Goal: Information Seeking & Learning: Learn about a topic

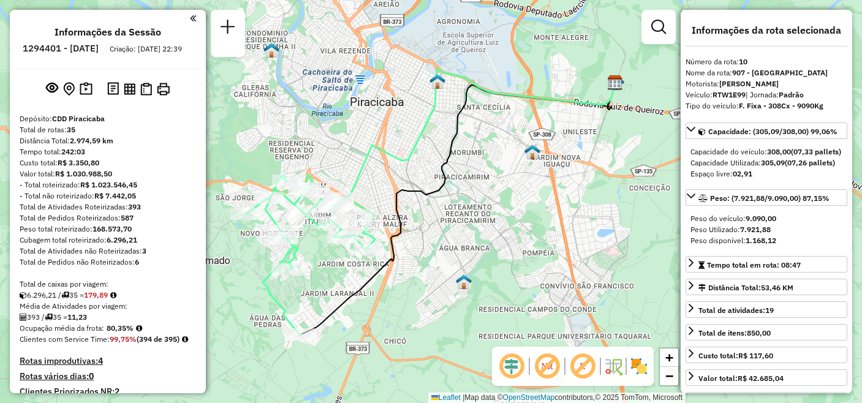
select select "**********"
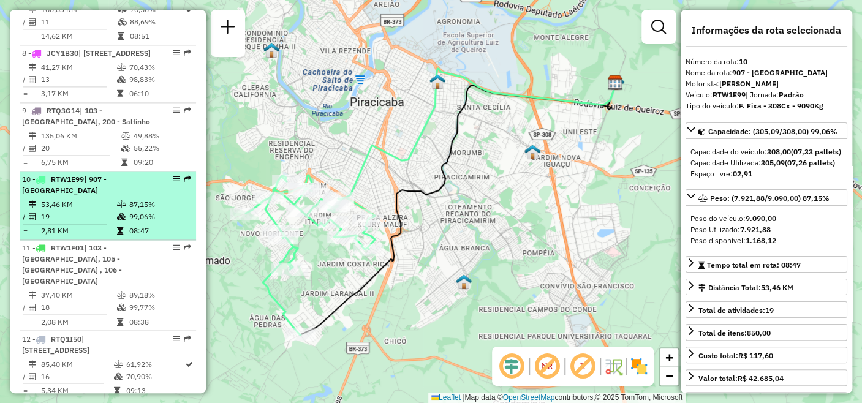
click at [57, 211] on td "19" at bounding box center [78, 217] width 76 height 12
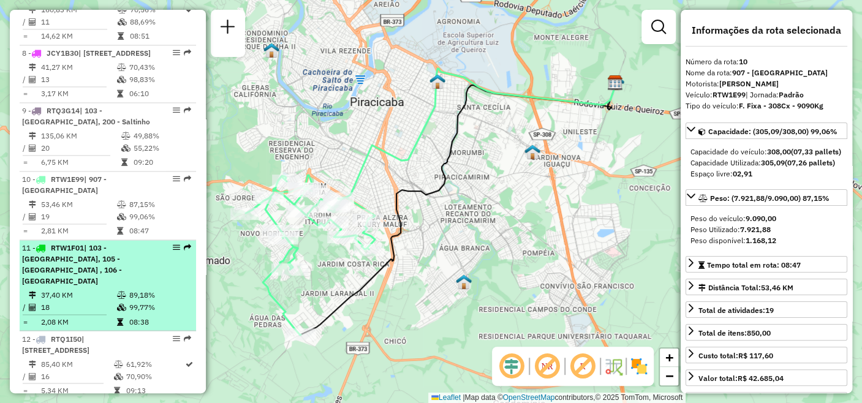
click at [77, 247] on div "11 - RTW1F01 | 103 - [GEOGRAPHIC_DATA], 105 - [GEOGRAPHIC_DATA] , 106 - [GEOGRA…" at bounding box center [87, 265] width 130 height 44
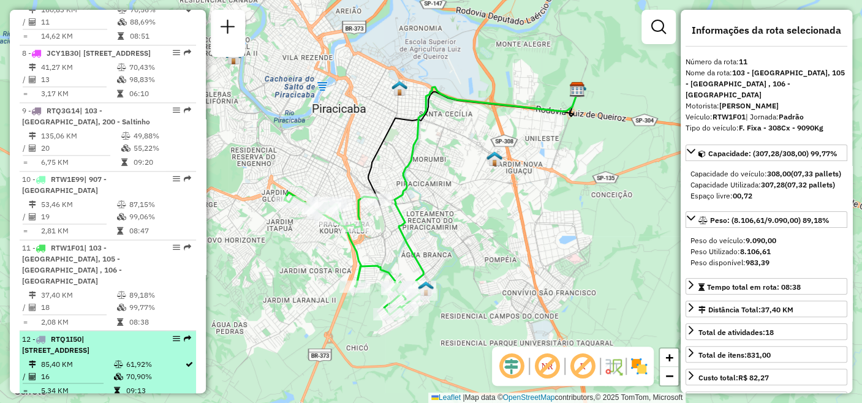
click at [91, 358] on td "85,40 KM" at bounding box center [76, 364] width 72 height 12
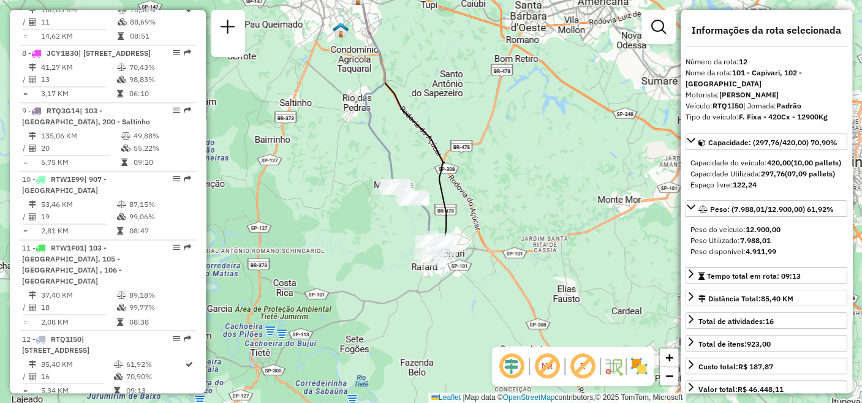
drag, startPoint x: 396, startPoint y: 296, endPoint x: 366, endPoint y: 216, distance: 85.7
click at [366, 216] on div "Janela de atendimento Grade de atendimento Capacidade Transportadoras Veículos …" at bounding box center [431, 201] width 862 height 403
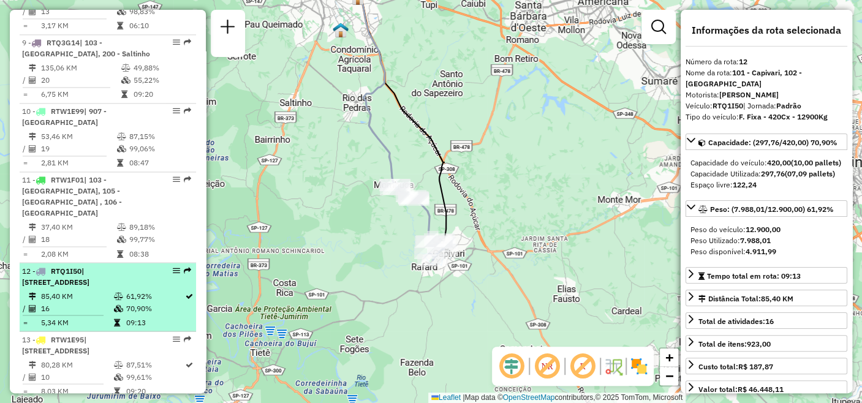
scroll to position [1116, 0]
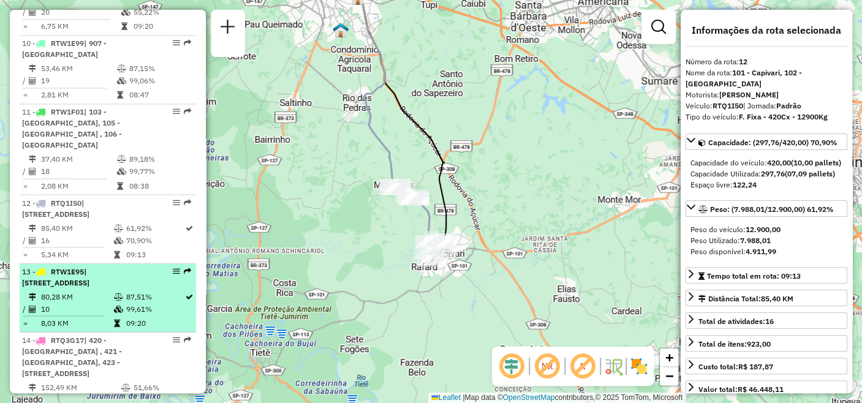
click at [87, 266] on div "13 - RTW1E95 | [STREET_ADDRESS]" at bounding box center [87, 277] width 130 height 22
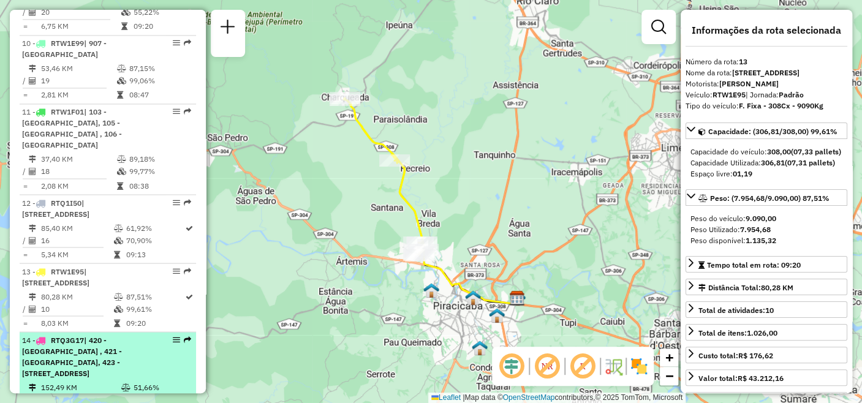
click at [80, 341] on div "14 - RTQ3G17 | 420 - [GEOGRAPHIC_DATA] , 421 - [GEOGRAPHIC_DATA], 423 - [STREET…" at bounding box center [87, 356] width 130 height 44
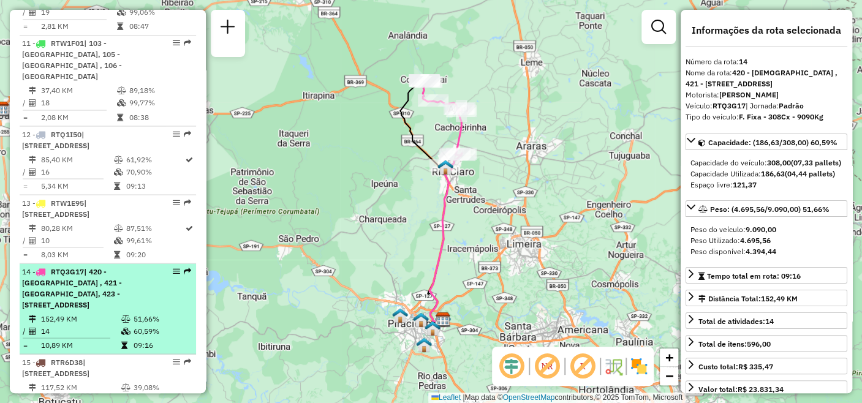
scroll to position [1252, 0]
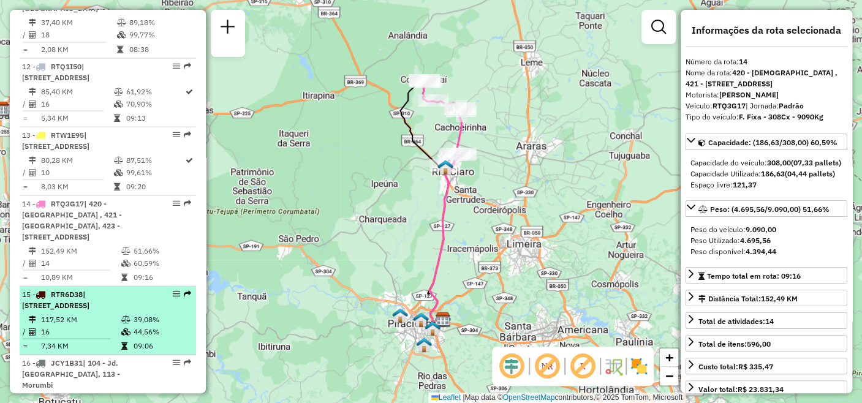
click at [80, 288] on div "15 - RTR6D38 | 101 - Capivari, 102 - [GEOGRAPHIC_DATA]" at bounding box center [87, 299] width 130 height 22
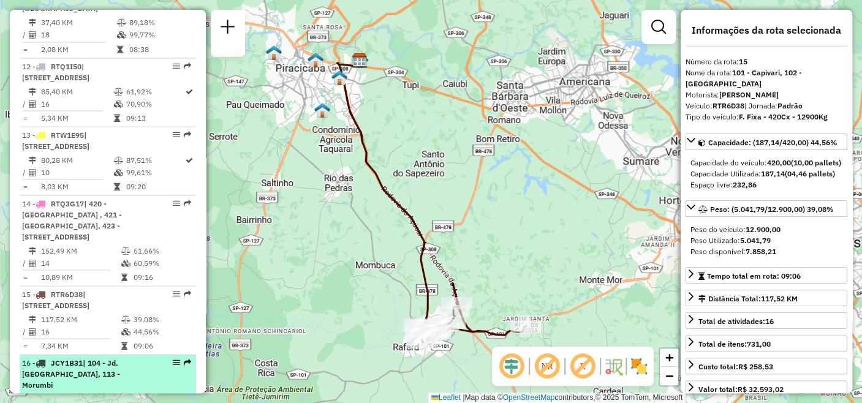
click at [94, 358] on span "| 104 - Jd. [GEOGRAPHIC_DATA], 113 - Morumbi" at bounding box center [71, 373] width 98 height 31
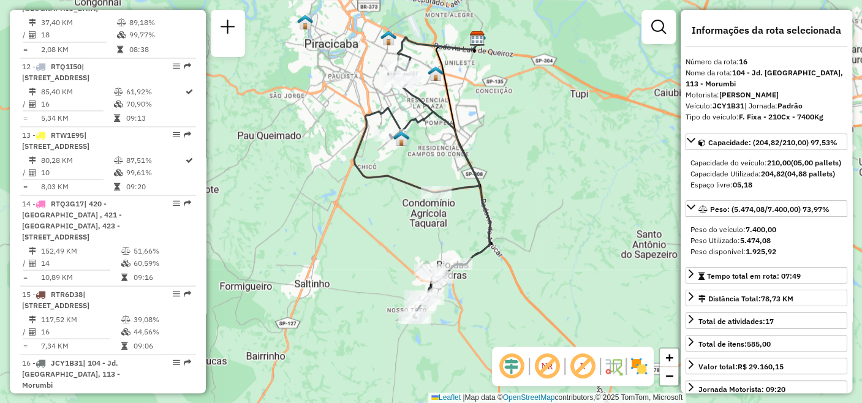
drag, startPoint x: 568, startPoint y: 244, endPoint x: 552, endPoint y: 207, distance: 40.9
click at [552, 207] on div "Janela de atendimento Grade de atendimento Capacidade Transportadoras Veículos …" at bounding box center [431, 201] width 862 height 403
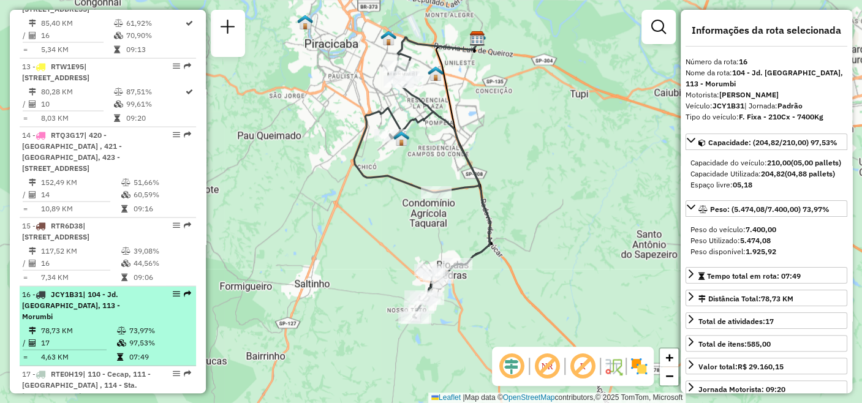
scroll to position [1388, 0]
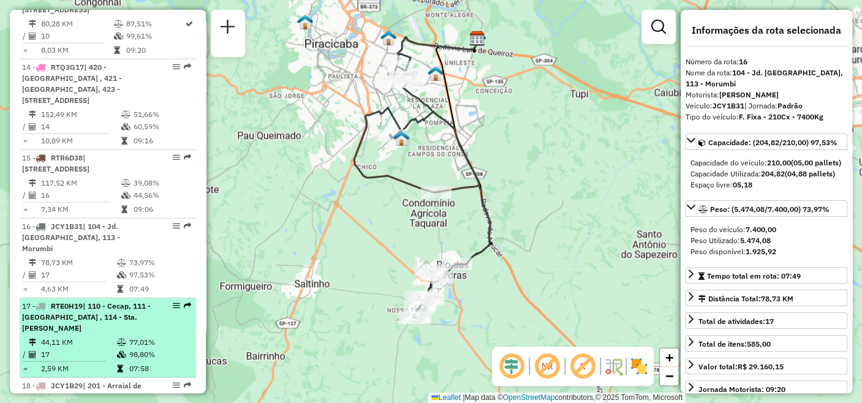
click at [86, 336] on td "44,11 KM" at bounding box center [78, 342] width 76 height 12
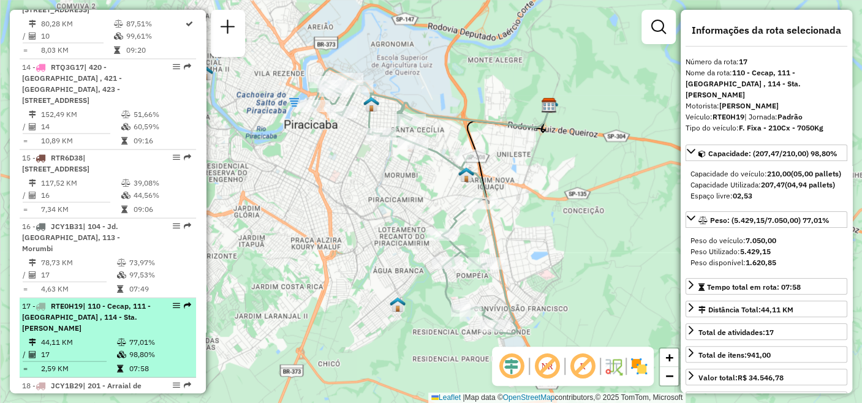
scroll to position [1524, 0]
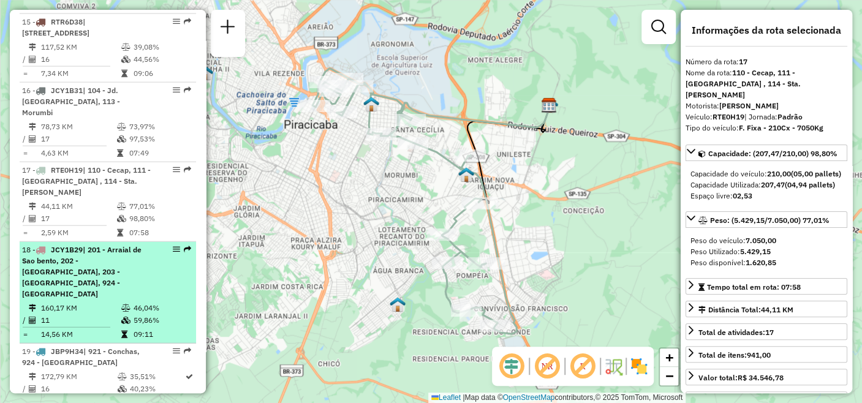
click at [69, 245] on span "| 201 - Arraial de Sao bento, 202 - [GEOGRAPHIC_DATA], 203 - [GEOGRAPHIC_DATA],…" at bounding box center [81, 271] width 119 height 53
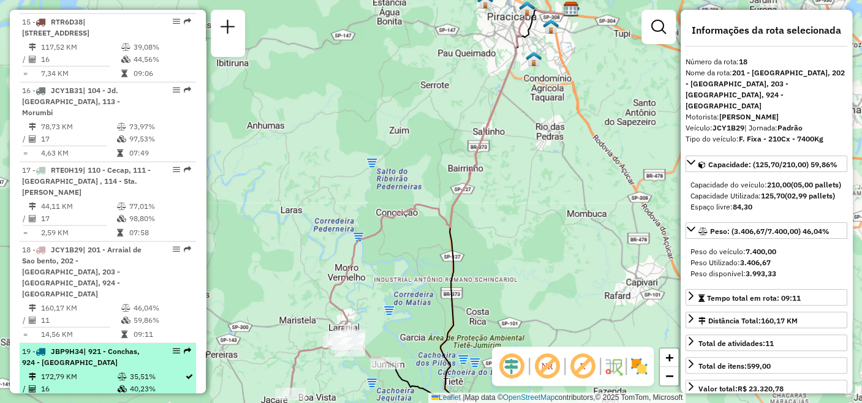
click at [81, 344] on li "19 - JBP9H34 | 921 - Conchas, 924 - [GEOGRAPHIC_DATA] 172,79 KM 35,51% / 16 40,…" at bounding box center [108, 378] width 176 height 69
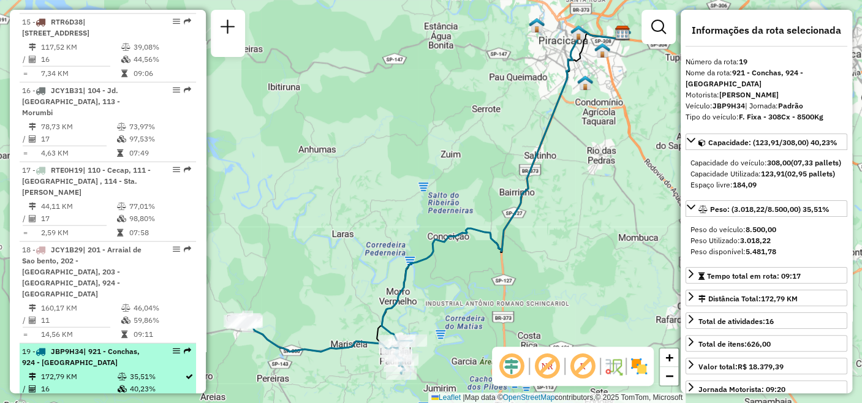
scroll to position [1592, 0]
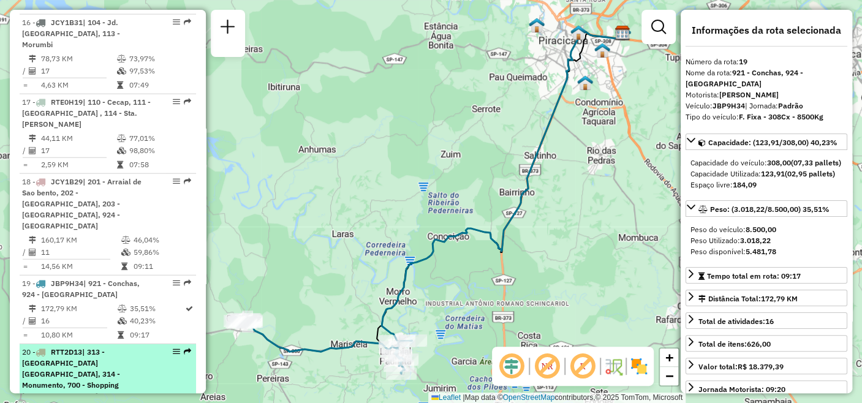
click at [80, 347] on span "| 313 - [GEOGRAPHIC_DATA] [GEOGRAPHIC_DATA], 314 - Monumento, 700 - Shopping [G…" at bounding box center [71, 373] width 98 height 53
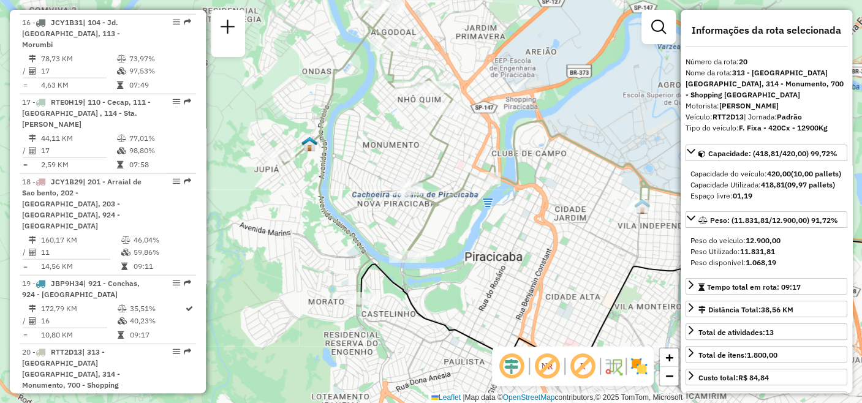
drag, startPoint x: 350, startPoint y: 282, endPoint x: 558, endPoint y: 262, distance: 209.1
click at [558, 262] on div "Janela de atendimento Grade de atendimento Capacidade Transportadoras Veículos …" at bounding box center [431, 201] width 862 height 403
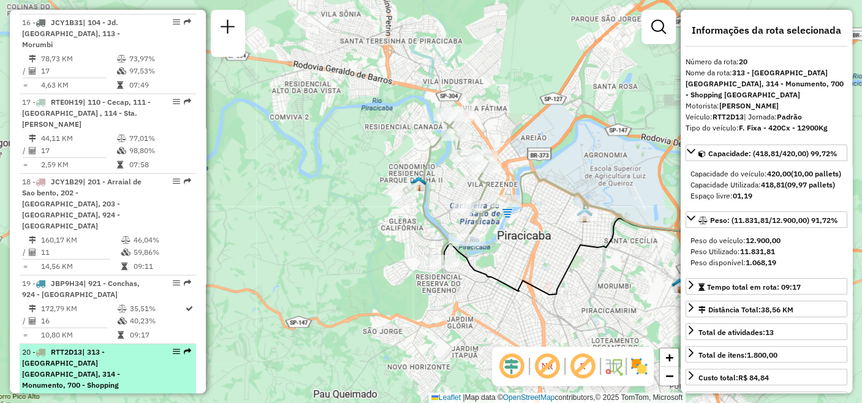
scroll to position [1660, 0]
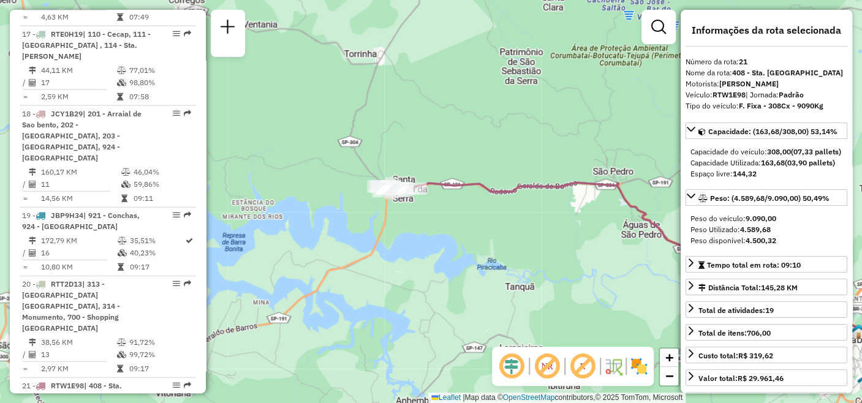
drag, startPoint x: 257, startPoint y: 247, endPoint x: 469, endPoint y: 306, distance: 220.1
click at [469, 306] on div "Janela de atendimento Grade de atendimento Capacidade Transportadoras Veículos …" at bounding box center [431, 201] width 862 height 403
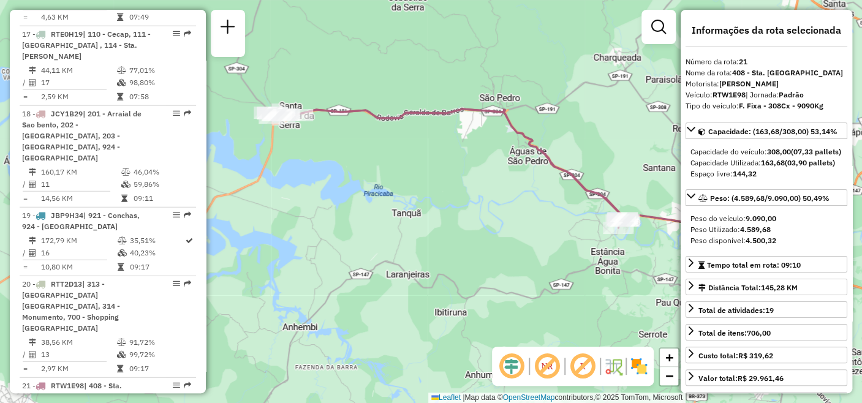
drag, startPoint x: 481, startPoint y: 286, endPoint x: 367, endPoint y: 213, distance: 135.0
click at [367, 213] on div "Janela de atendimento Grade de atendimento Capacidade Transportadoras Veículos …" at bounding box center [431, 201] width 862 height 403
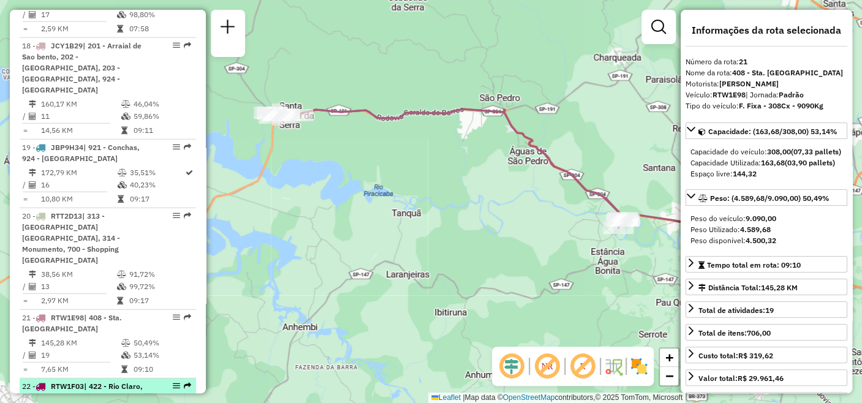
click at [94, 381] on div "22 - RTW1F03 | 422 - Rio Claro, 423 - [GEOGRAPHIC_DATA]" at bounding box center [87, 392] width 130 height 22
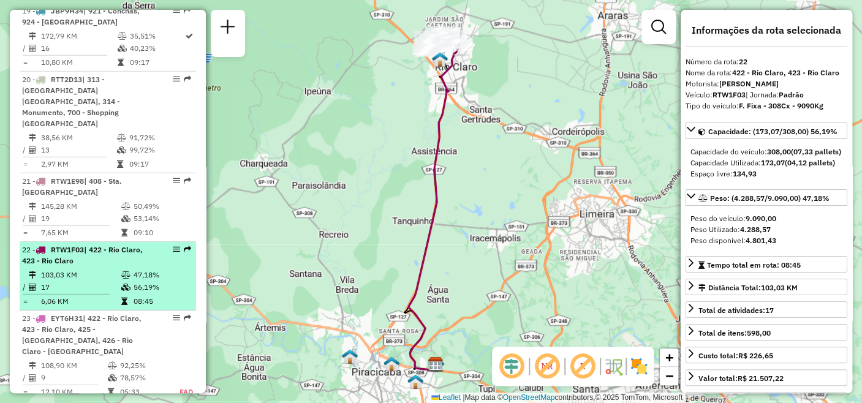
scroll to position [1933, 0]
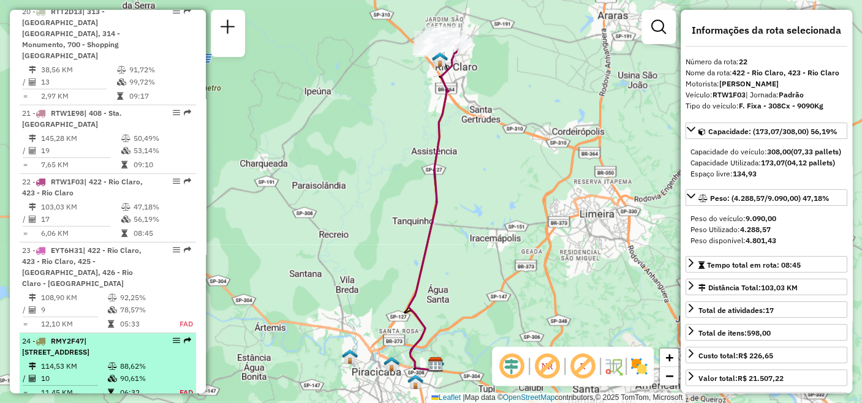
click at [72, 360] on td "114,53 KM" at bounding box center [73, 366] width 67 height 12
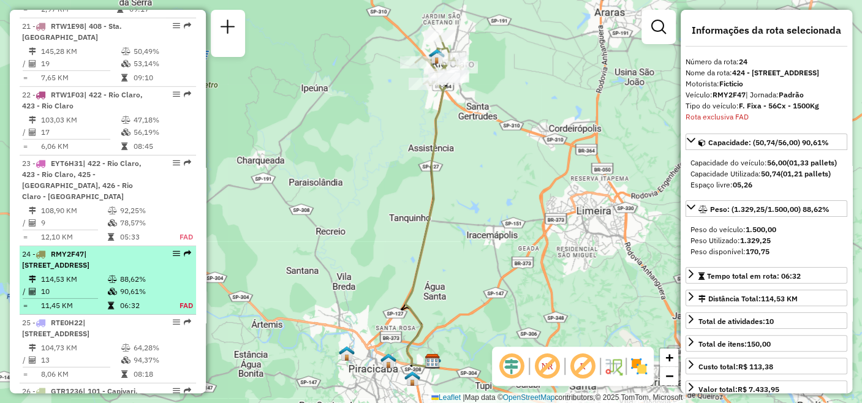
scroll to position [2151, 0]
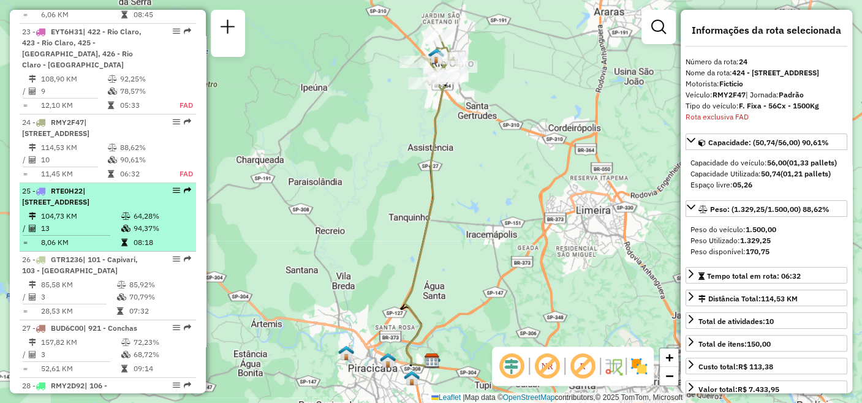
click at [92, 210] on td "104,73 KM" at bounding box center [80, 216] width 80 height 12
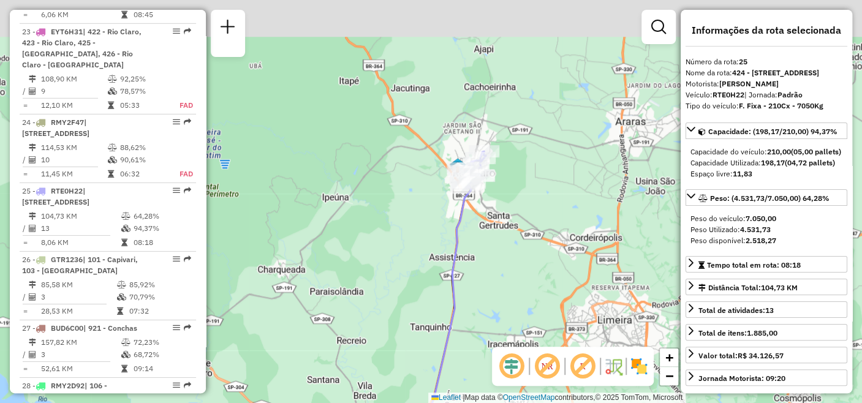
drag, startPoint x: 445, startPoint y: 135, endPoint x: 467, endPoint y: 247, distance: 114.9
click at [467, 247] on div "Janela de atendimento Grade de atendimento Capacidade Transportadoras Veículos …" at bounding box center [431, 201] width 862 height 403
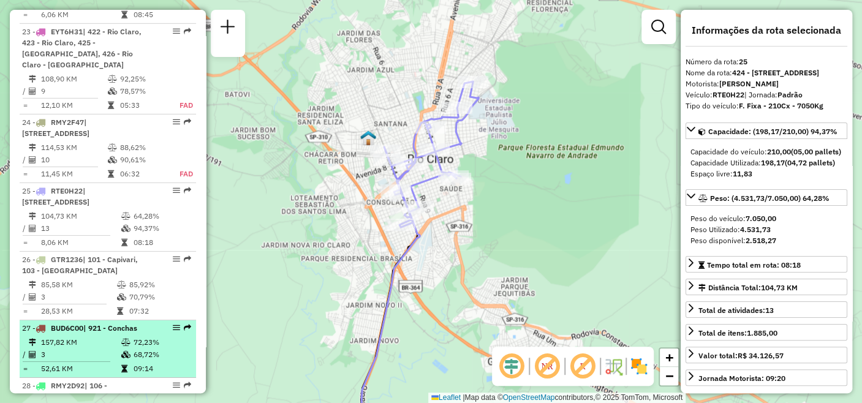
scroll to position [2219, 0]
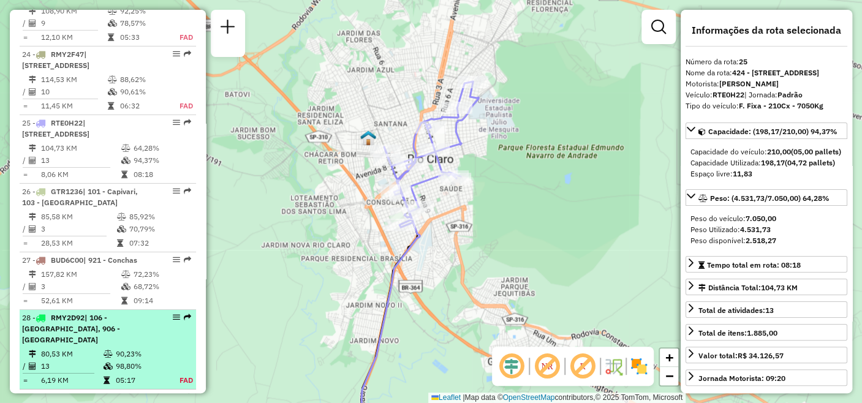
click at [53, 348] on td "80,53 KM" at bounding box center [71, 354] width 62 height 12
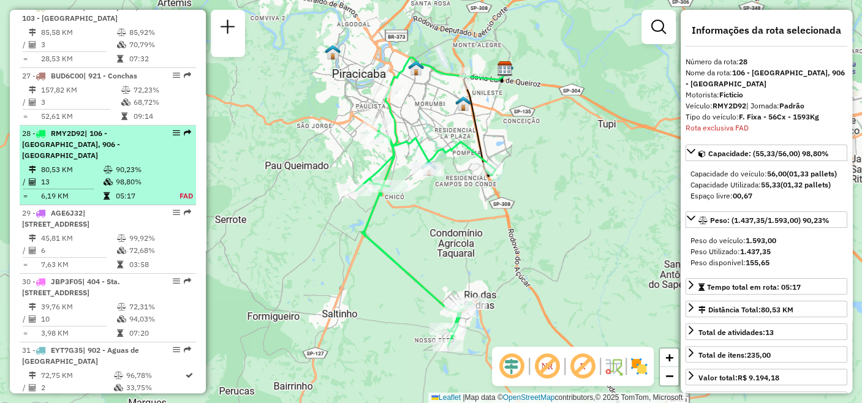
scroll to position [2414, 0]
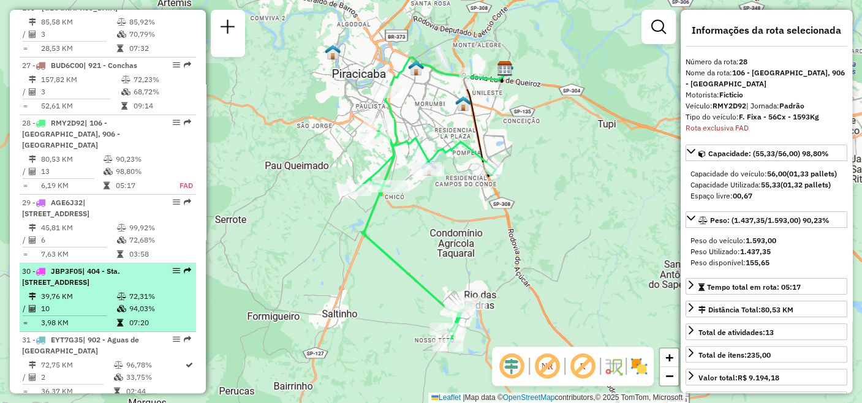
click at [82, 290] on td "39,76 KM" at bounding box center [78, 296] width 76 height 12
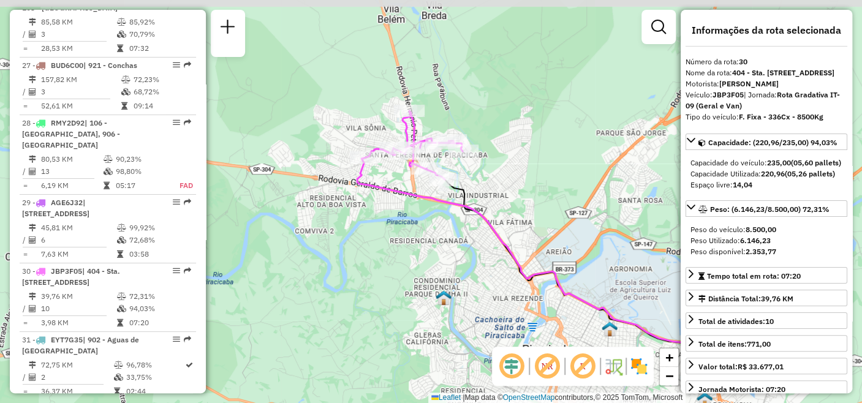
drag, startPoint x: 282, startPoint y: 222, endPoint x: 423, endPoint y: 254, distance: 145.1
click at [423, 254] on div "Janela de atendimento Grade de atendimento Capacidade Transportadoras Veículos …" at bounding box center [431, 201] width 862 height 403
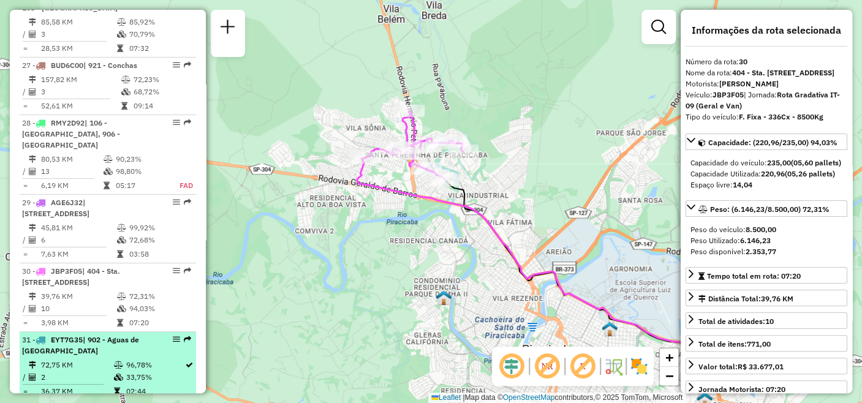
scroll to position [2482, 0]
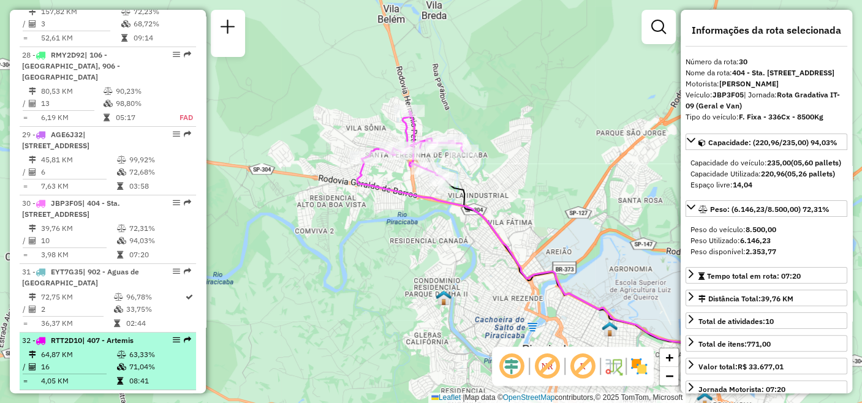
click at [72, 361] on td "16" at bounding box center [78, 367] width 76 height 12
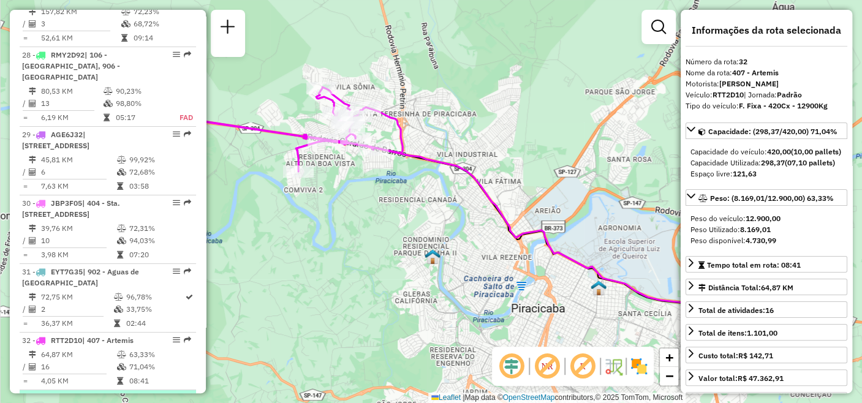
scroll to position [2550, 0]
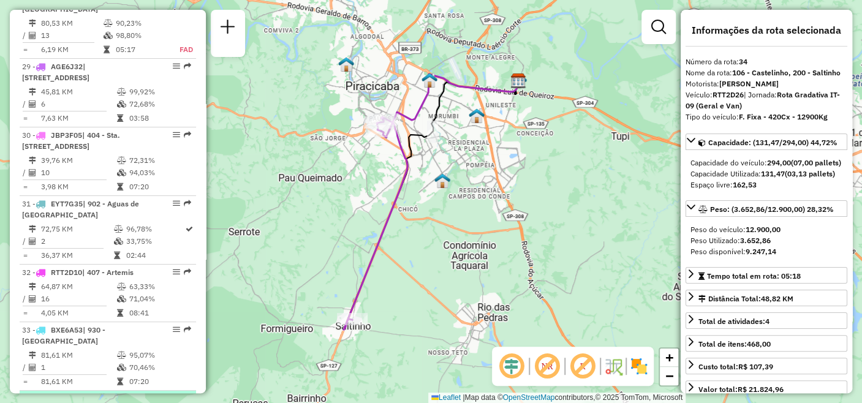
scroll to position [2618, 0]
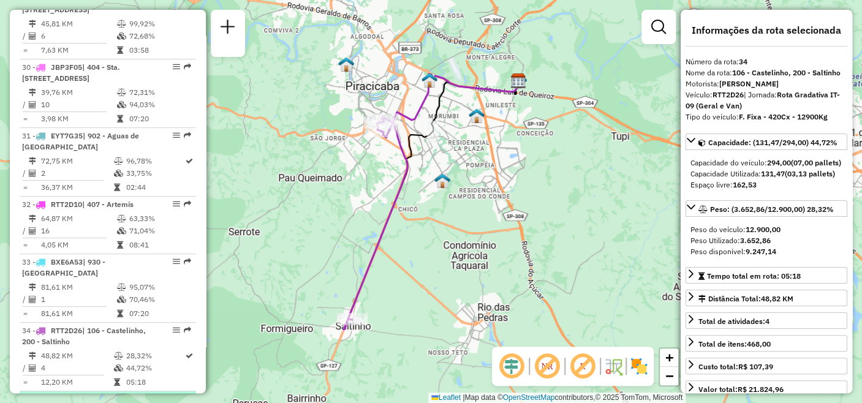
click at [91, 394] on div "35 - PVS8I58 | 426 - Rio Claro - [GEOGRAPHIC_DATA]" at bounding box center [87, 405] width 130 height 22
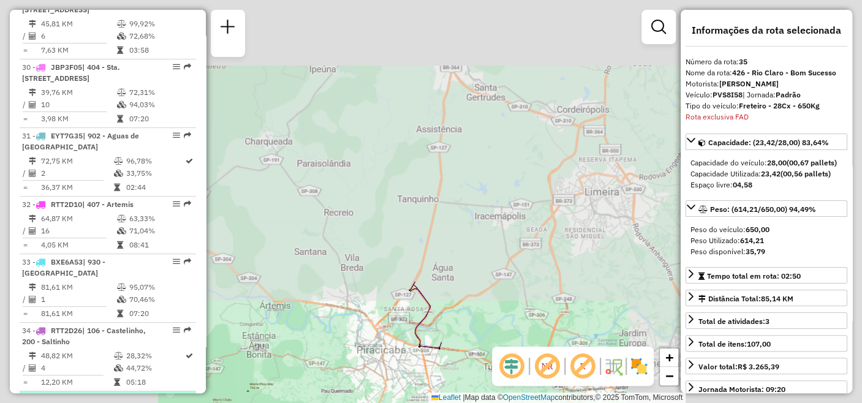
scroll to position [2791, 0]
